Goal: Book appointment/travel/reservation

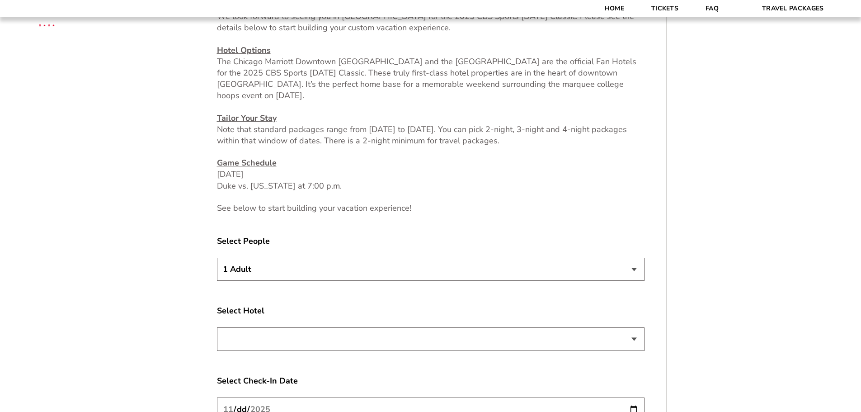
scroll to position [452, 0]
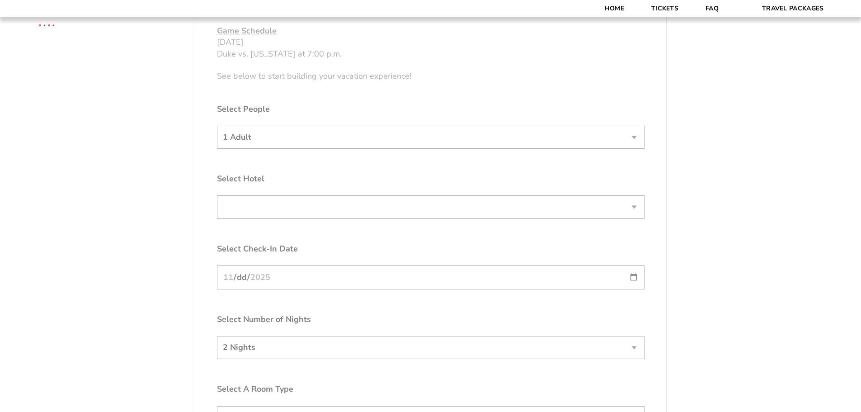
click at [410, 205] on form "[US_STATE] [US_STATE] Travel Package [PERSON_NAME] Travel Package 1. Team 2. Ac…" at bounding box center [430, 87] width 861 height 1079
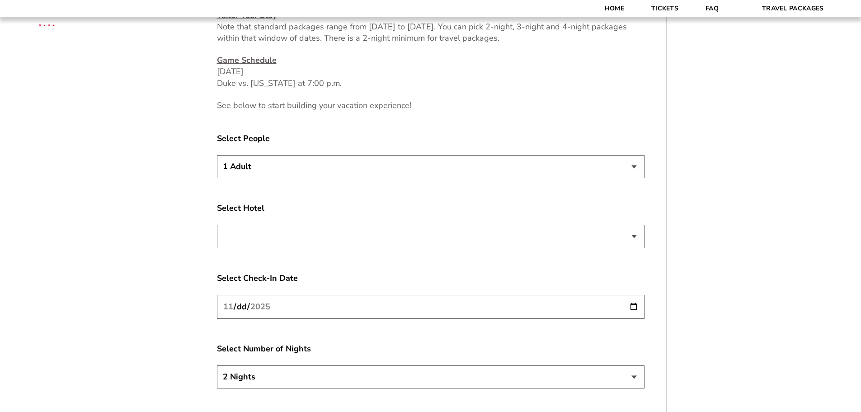
scroll to position [407, 0]
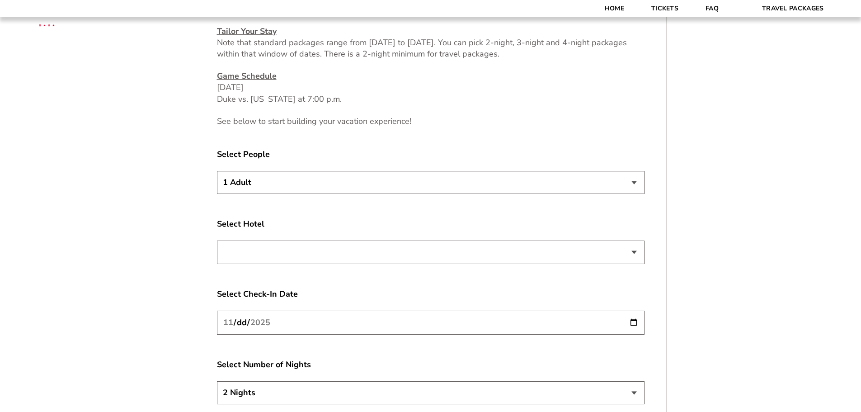
click at [709, 255] on form "[US_STATE] [US_STATE] Travel Package [PERSON_NAME] Travel Package 1. Team 2. Ac…" at bounding box center [430, 132] width 861 height 1079
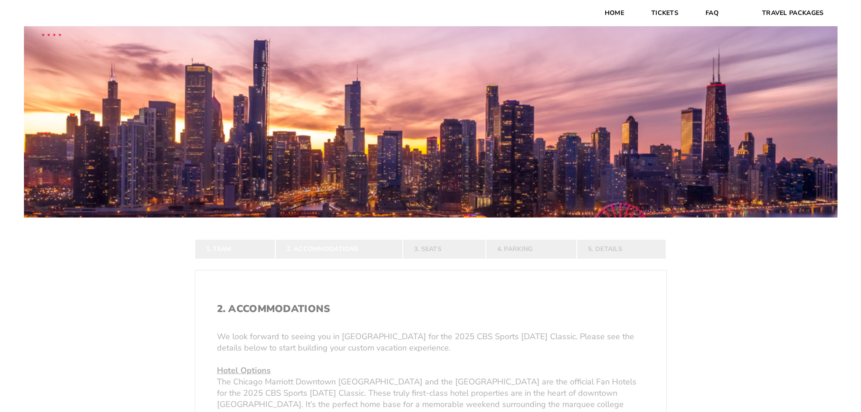
scroll to position [361, 0]
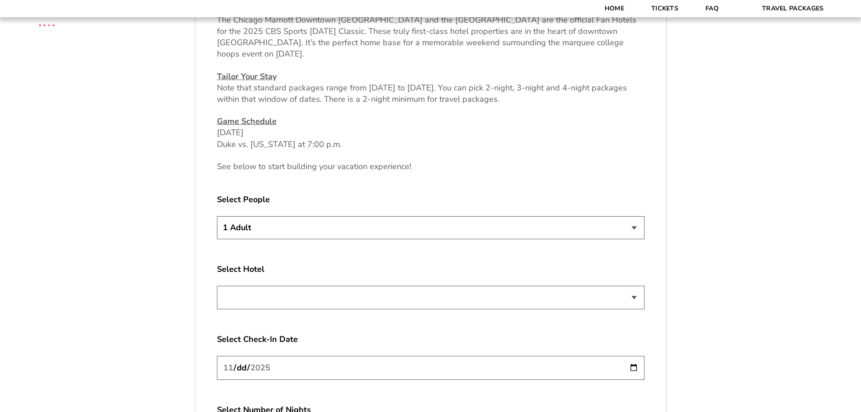
click at [332, 296] on select at bounding box center [430, 297] width 427 height 23
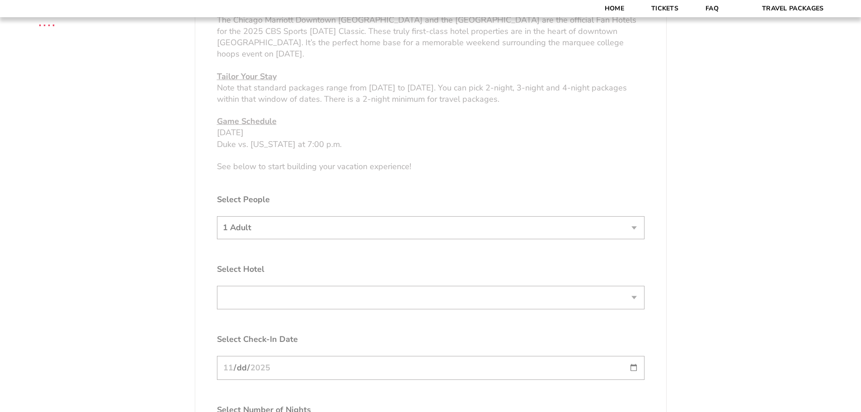
click at [698, 280] on form "Arkansas Arkansas Travel Package Duke Duke Travel Package 1. Team 2. Accommodat…" at bounding box center [430, 178] width 861 height 1079
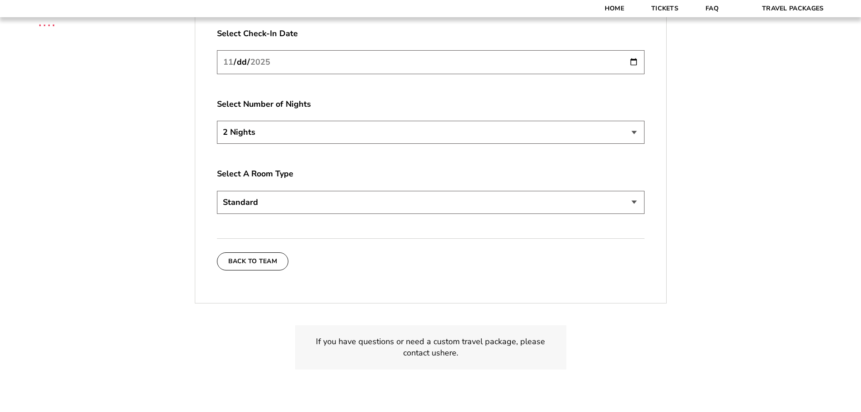
scroll to position [678, 0]
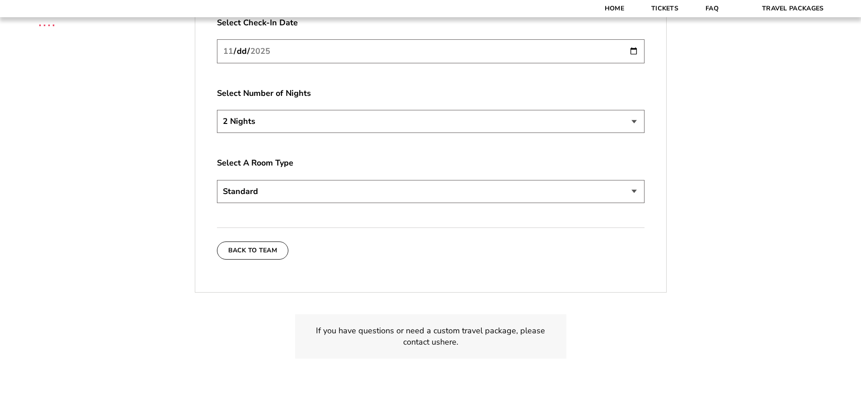
click at [322, 199] on select "Standard" at bounding box center [430, 191] width 427 height 23
click at [217, 180] on select "Standard" at bounding box center [430, 191] width 427 height 23
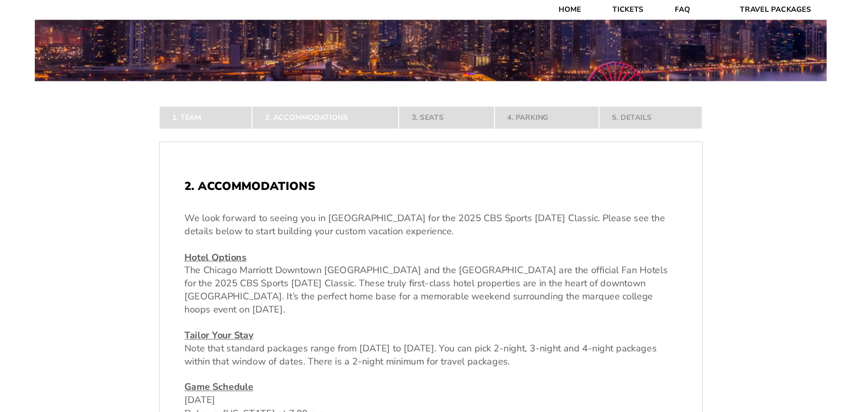
scroll to position [121, 0]
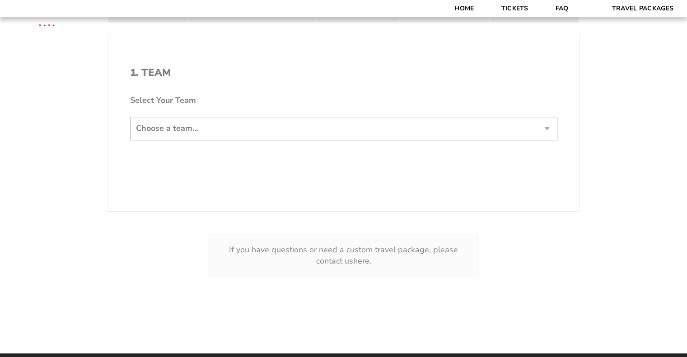
scroll to position [226, 0]
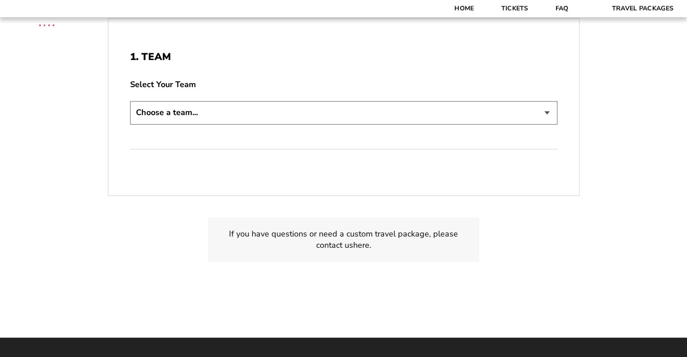
click at [249, 115] on select "Choose a team... [US_STATE] Razorbacks Duke Blue Devils Northwestern Wildcats […" at bounding box center [343, 112] width 427 height 23
select select "21461"
click at [130, 101] on select "Choose a team... [US_STATE] Razorbacks Duke Blue Devils Northwestern Wildcats […" at bounding box center [343, 112] width 427 height 23
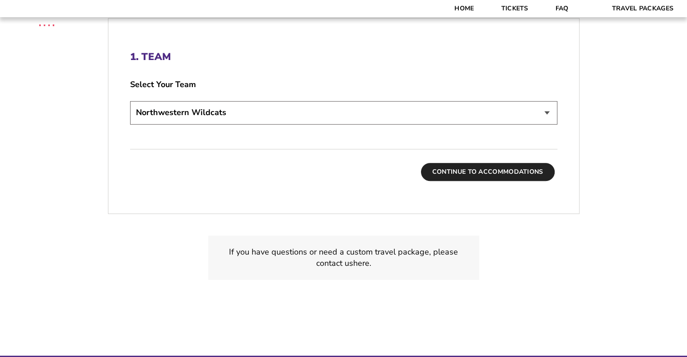
click at [479, 174] on button "Continue To Accommodations" at bounding box center [488, 172] width 134 height 18
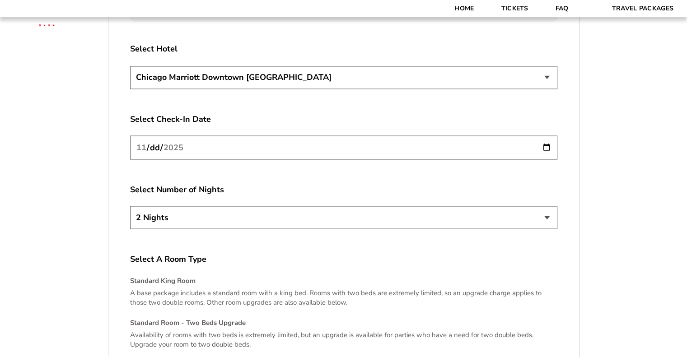
scroll to position [1569, 0]
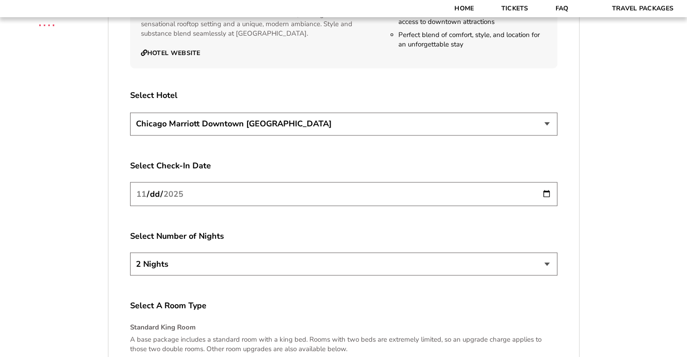
click at [303, 113] on select "[GEOGRAPHIC_DATA] [GEOGRAPHIC_DATA]" at bounding box center [343, 123] width 427 height 23
